Goal: Information Seeking & Learning: Learn about a topic

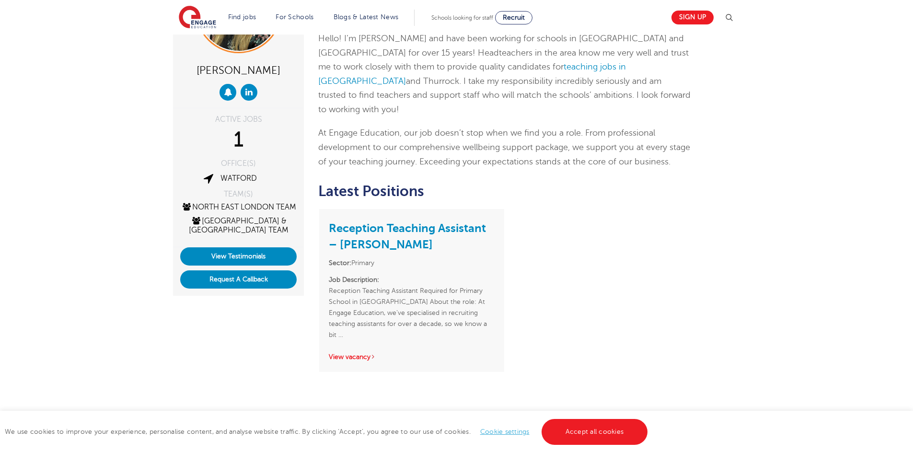
scroll to position [144, 0]
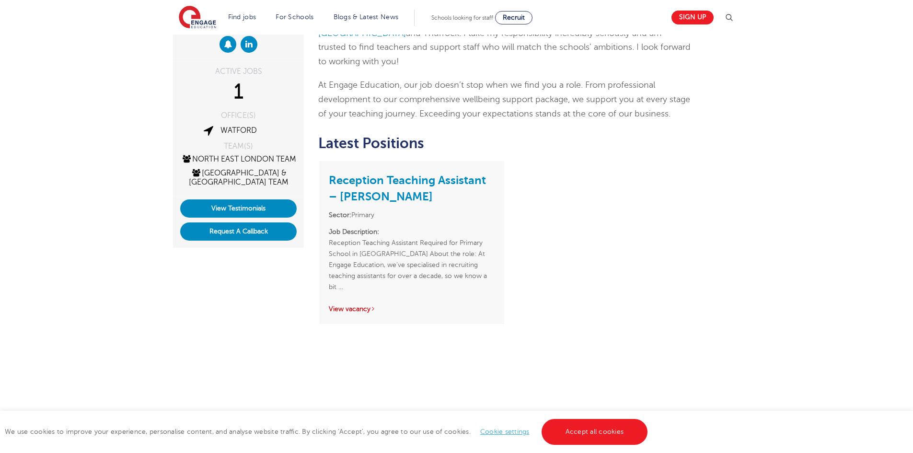
click at [369, 305] on link "View vacancy" at bounding box center [352, 308] width 47 height 7
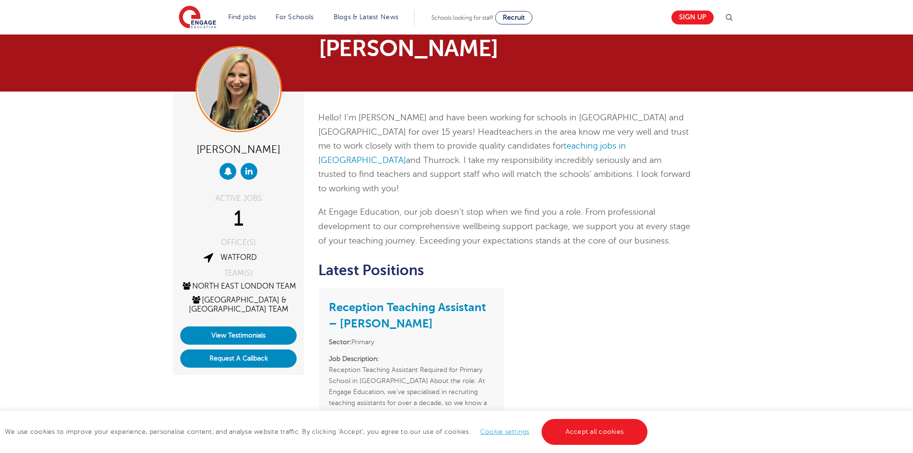
scroll to position [0, 0]
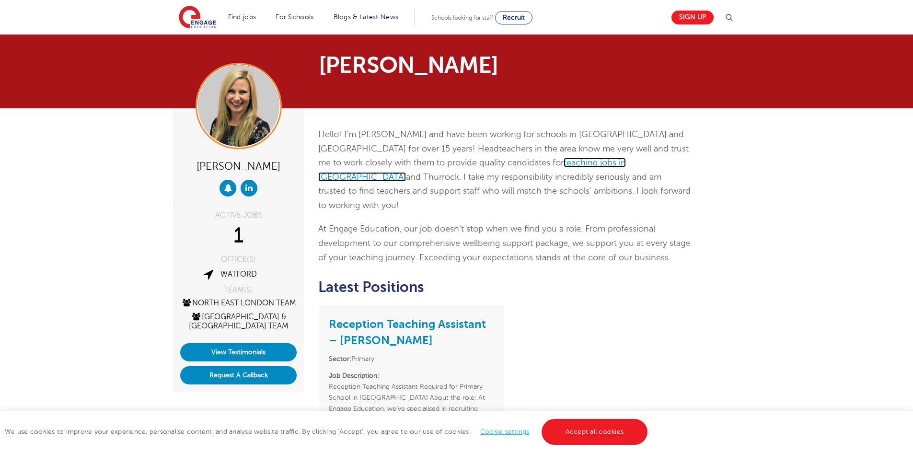
click at [475, 163] on link "teaching jobs in Havering" at bounding box center [472, 170] width 308 height 24
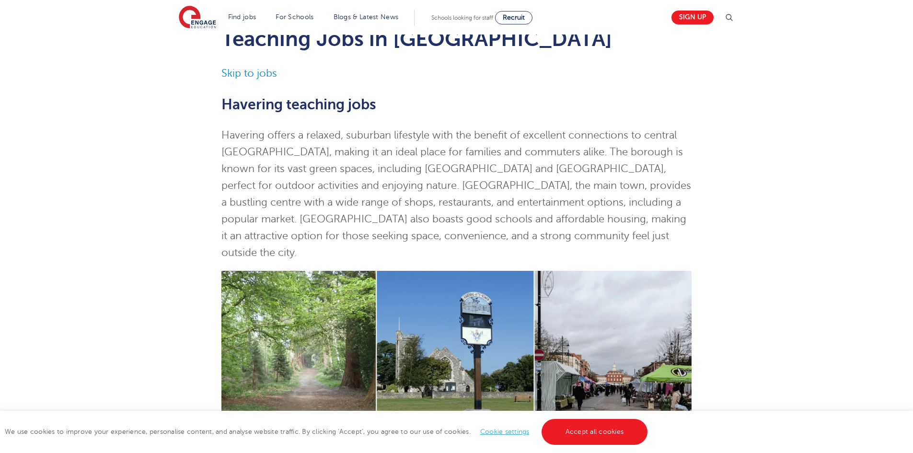
scroll to position [48, 0]
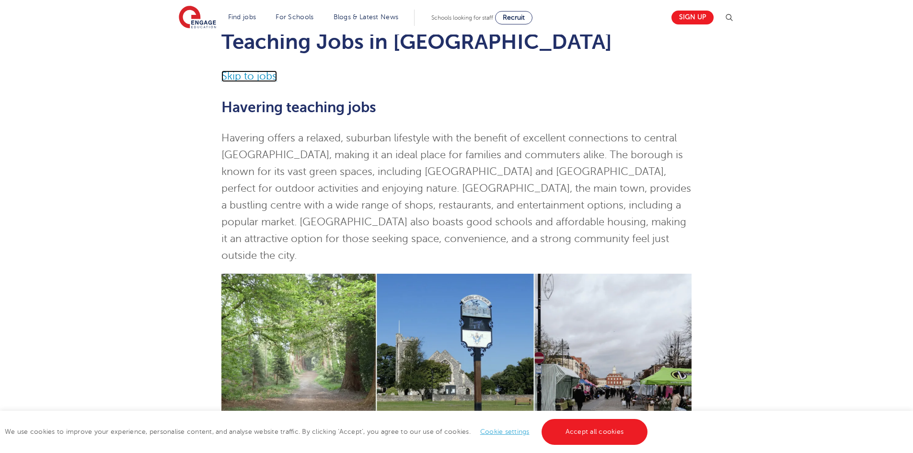
click at [238, 77] on link "Skip to jobs" at bounding box center [250, 76] width 56 height 12
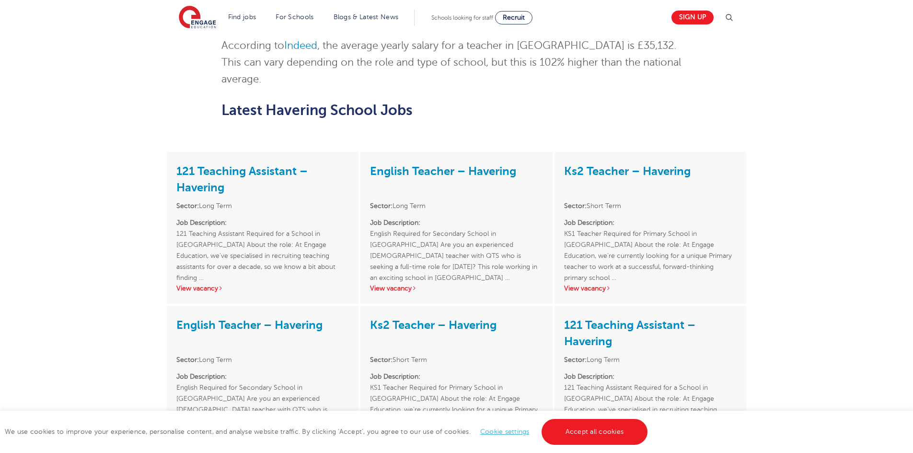
scroll to position [1542, 0]
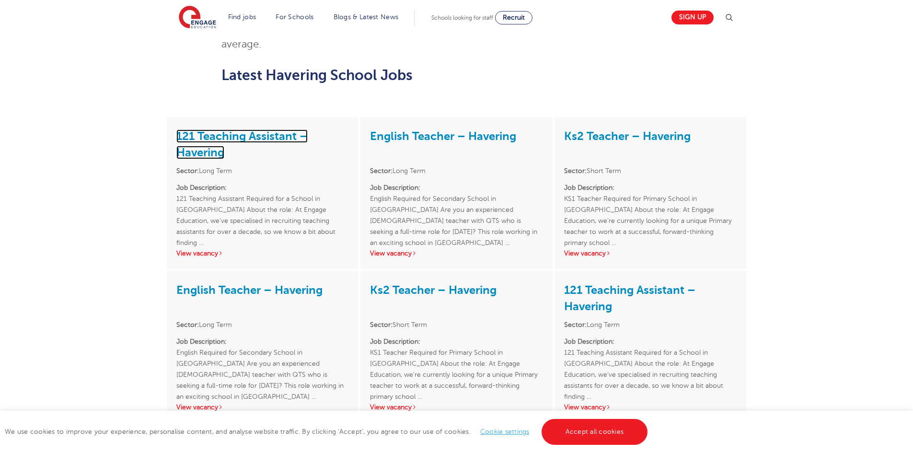
click at [198, 129] on link "121 Teaching Assistant – Havering" at bounding box center [241, 144] width 131 height 30
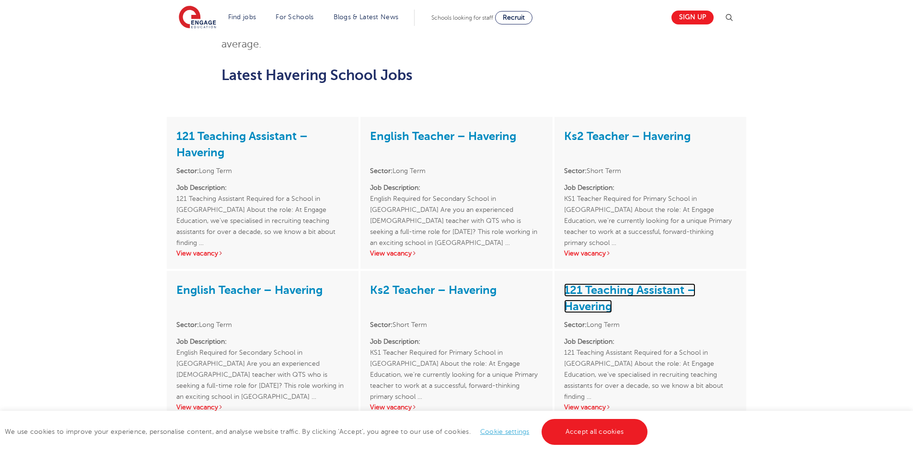
click at [589, 283] on link "121 Teaching Assistant – Havering" at bounding box center [629, 298] width 131 height 30
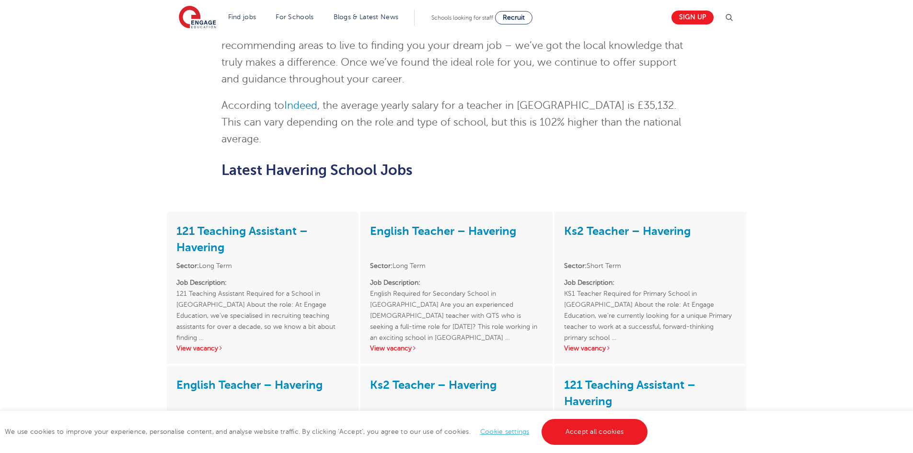
scroll to position [1446, 0]
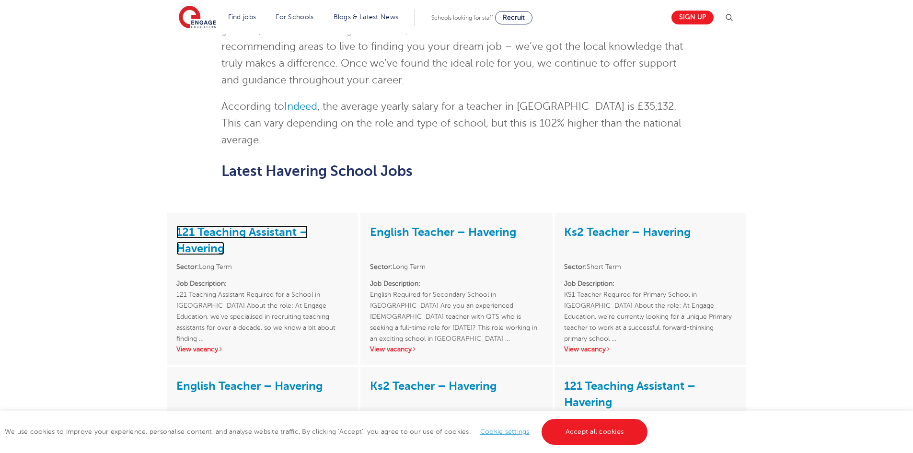
click at [190, 225] on link "121 Teaching Assistant – Havering" at bounding box center [241, 240] width 131 height 30
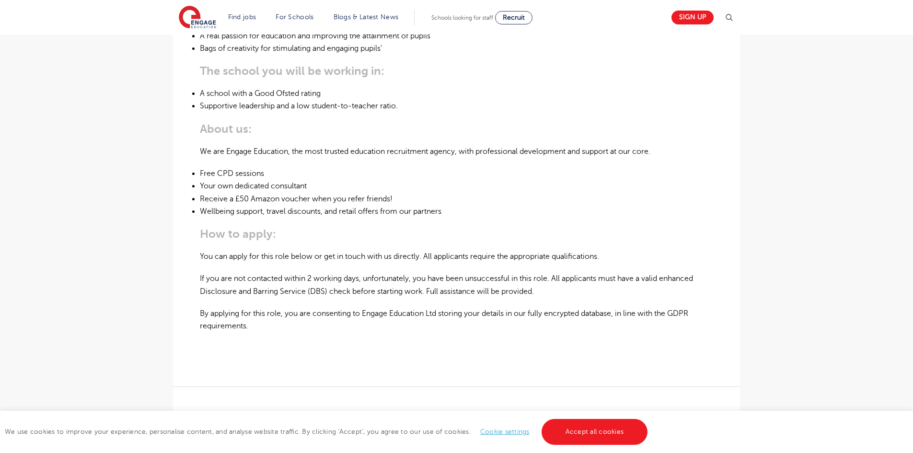
scroll to position [527, 0]
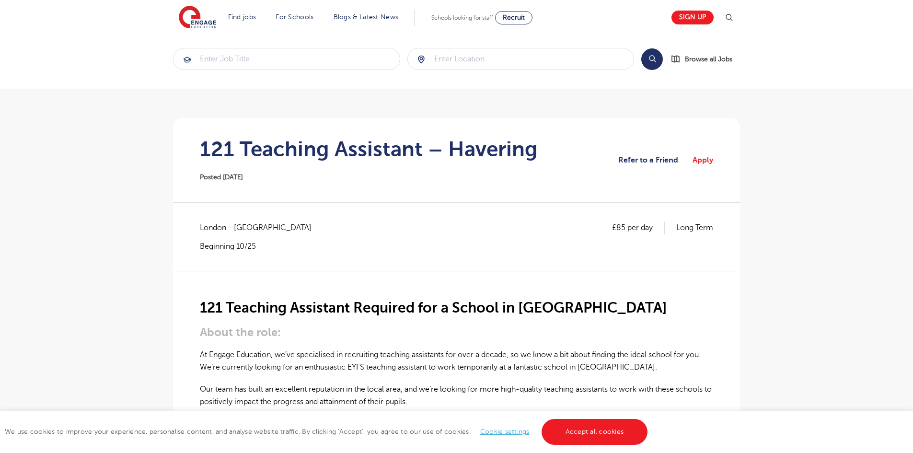
scroll to position [192, 0]
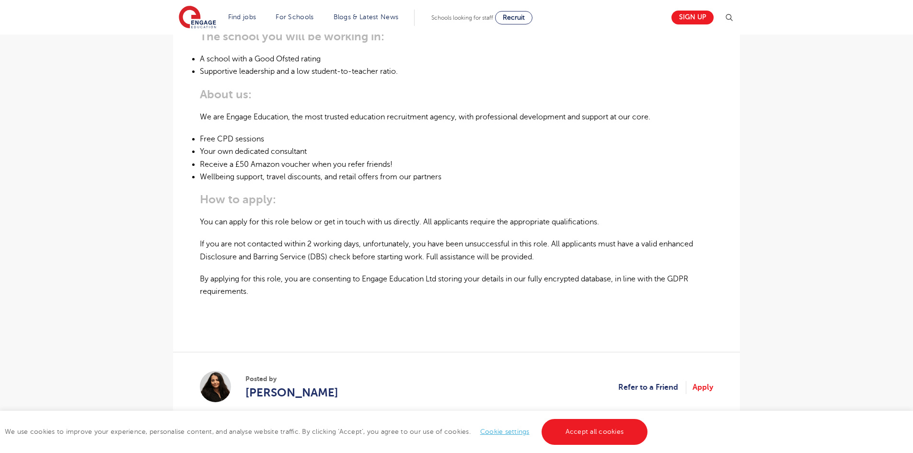
scroll to position [623, 0]
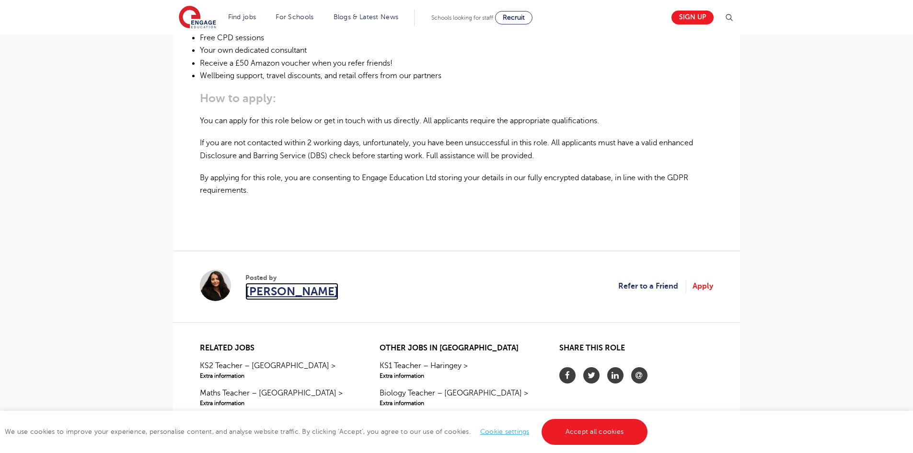
click at [257, 292] on span "[PERSON_NAME]" at bounding box center [292, 291] width 93 height 17
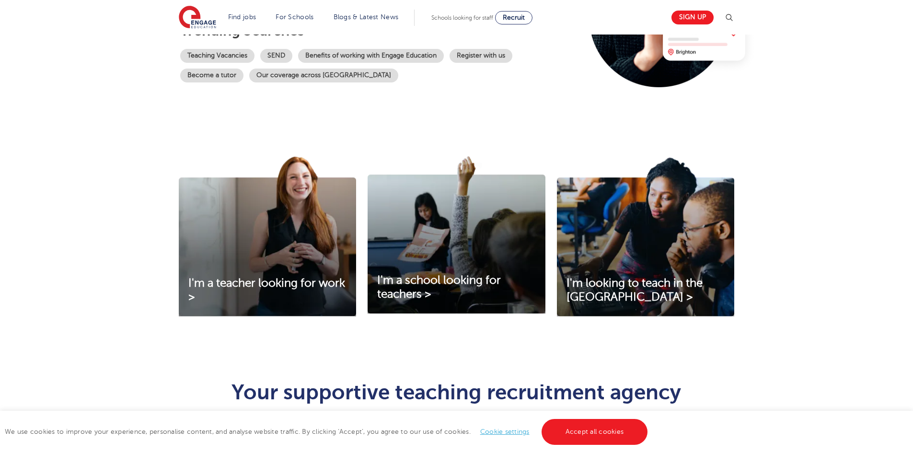
scroll to position [192, 0]
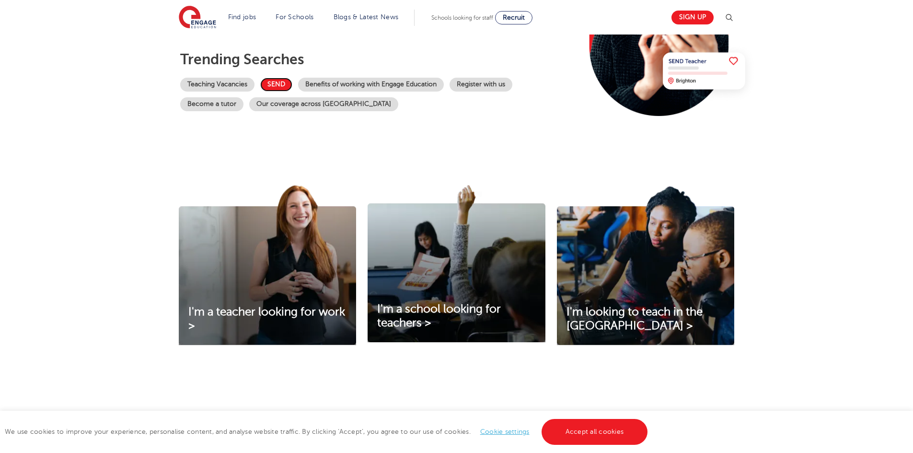
click at [273, 82] on link "SEND" at bounding box center [276, 85] width 32 height 14
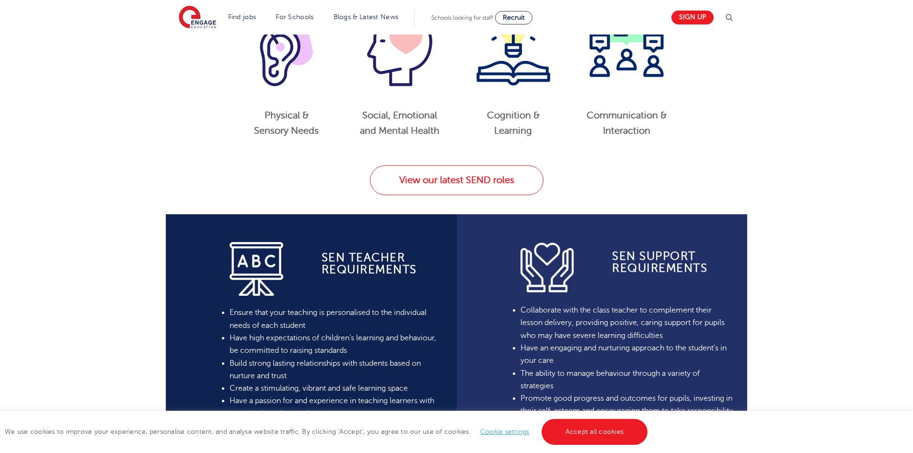
scroll to position [527, 0]
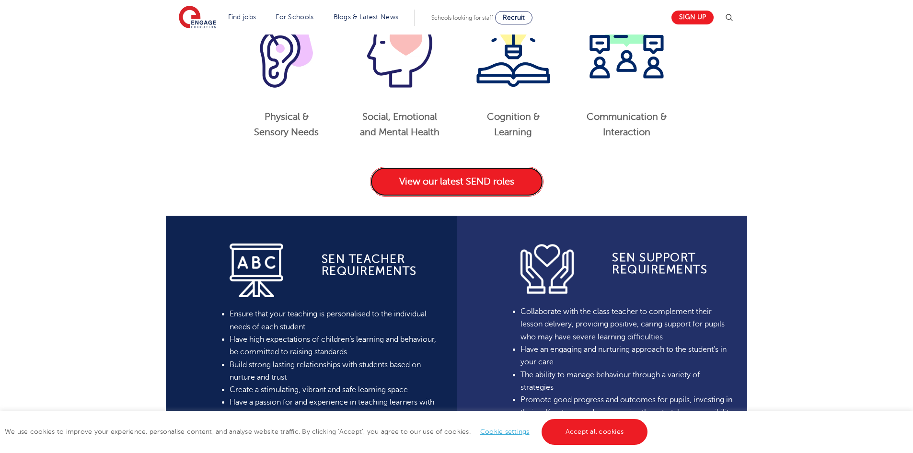
click at [496, 181] on link "View our latest SEND roles" at bounding box center [457, 182] width 174 height 30
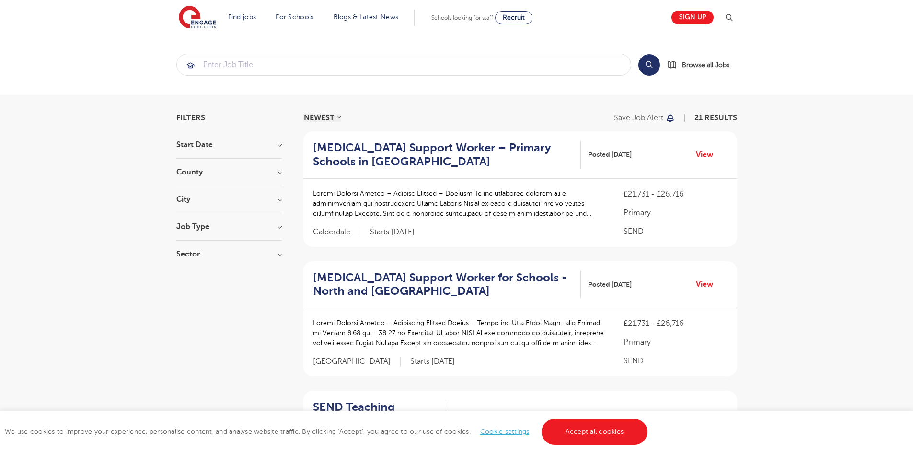
click at [190, 201] on h3 "City" at bounding box center [228, 200] width 105 height 8
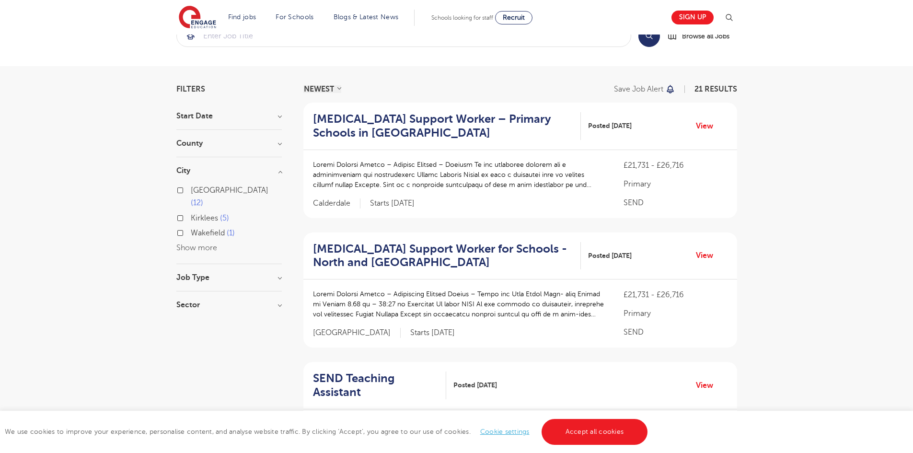
scroll to position [48, 0]
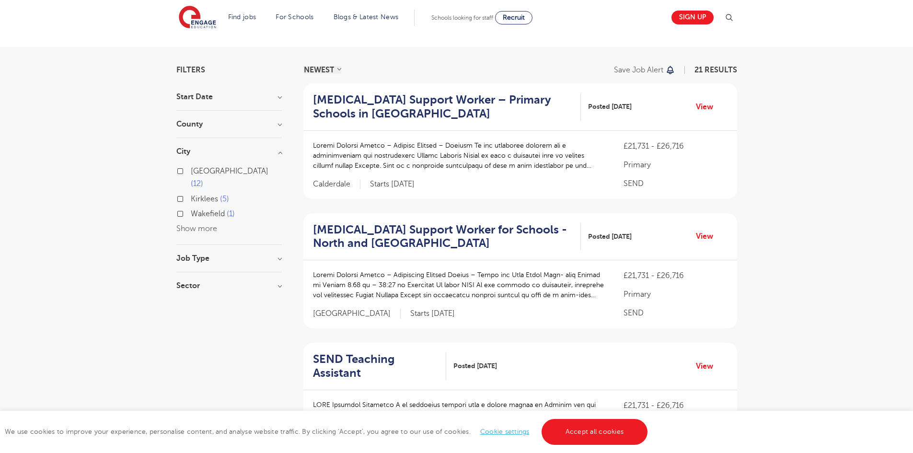
click at [222, 131] on div "County [GEOGRAPHIC_DATA] 12 Kirklees 5 Calderdale 2 Brighton & Hove 1 Wakefield…" at bounding box center [228, 129] width 105 height 18
click at [192, 124] on h3 "County" at bounding box center [228, 124] width 105 height 8
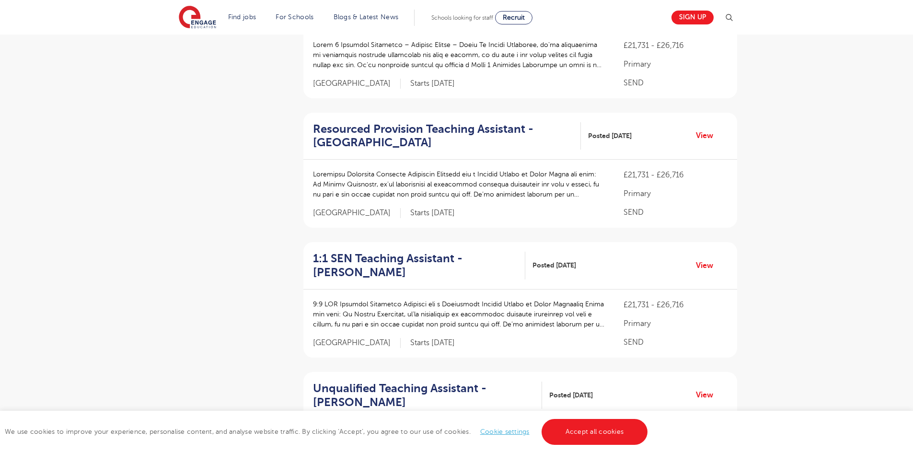
scroll to position [959, 0]
